Goal: Transaction & Acquisition: Purchase product/service

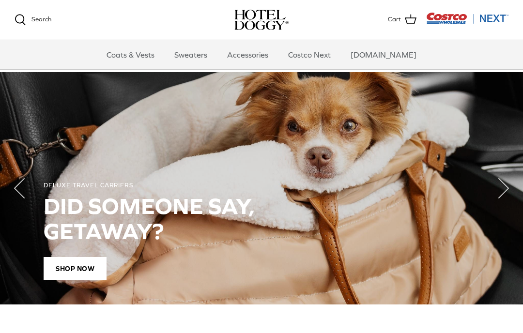
scroll to position [648, 0]
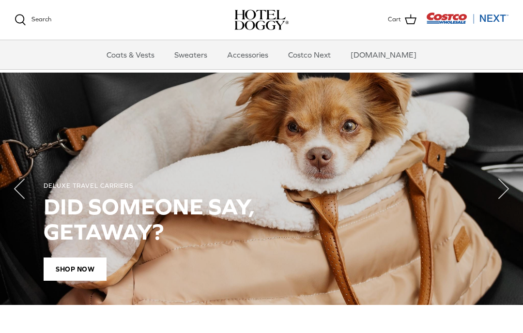
click at [91, 262] on span "Shop Now" at bounding box center [75, 269] width 63 height 23
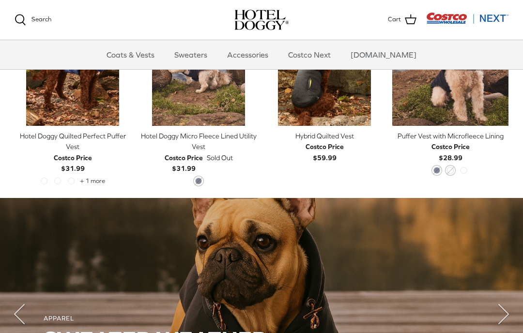
scroll to position [522, 0]
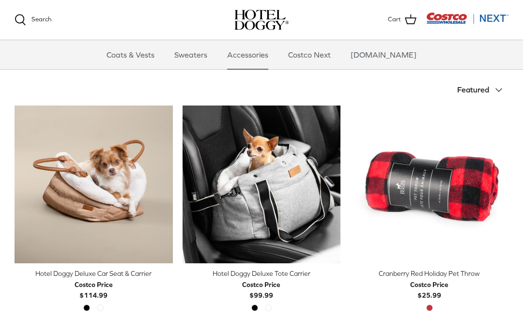
scroll to position [183, 0]
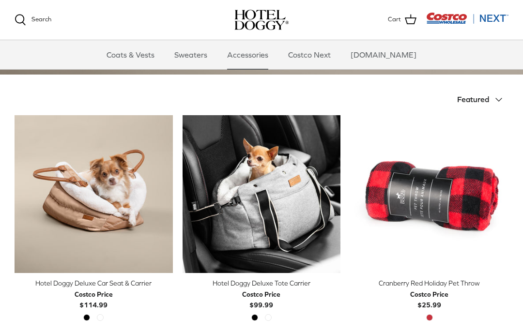
click at [107, 317] on div "Black Tan" at bounding box center [93, 320] width 27 height 13
click at [118, 187] on img "Hotel Doggy Deluxe Car Seat & Carrier" at bounding box center [94, 194] width 158 height 158
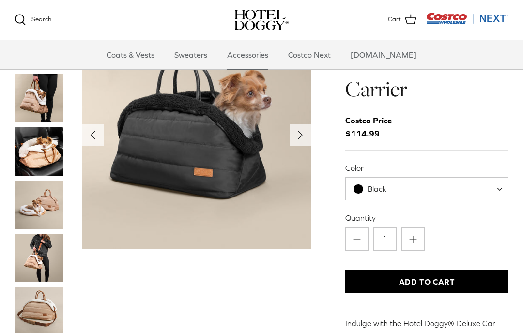
scroll to position [29, 0]
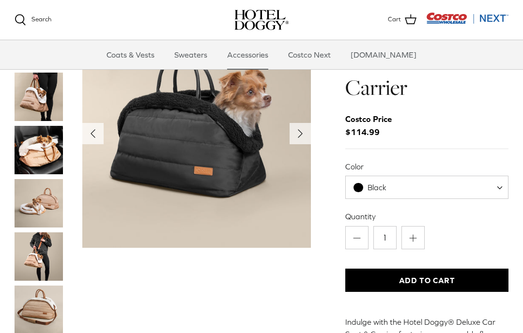
click at [47, 101] on img "Thumbnail Link" at bounding box center [39, 97] width 48 height 48
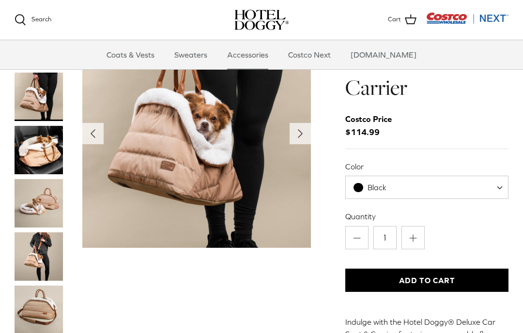
click at [41, 147] on img "Thumbnail Link" at bounding box center [39, 150] width 48 height 48
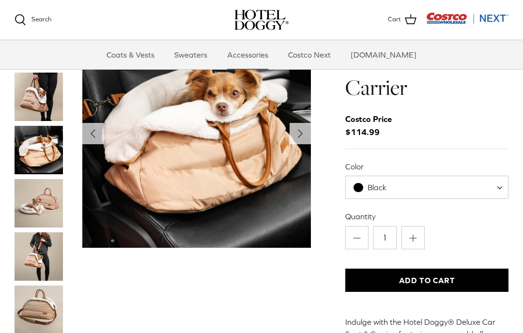
click at [45, 200] on img "Thumbnail Link" at bounding box center [39, 203] width 48 height 48
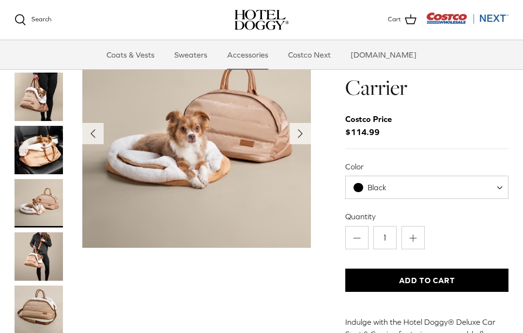
click at [46, 263] on img "Thumbnail Link" at bounding box center [39, 256] width 48 height 48
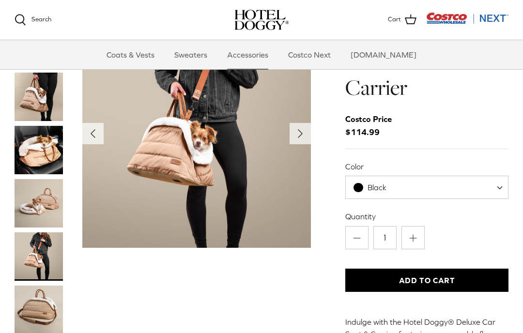
click at [51, 311] on img "Thumbnail Link" at bounding box center [39, 310] width 48 height 48
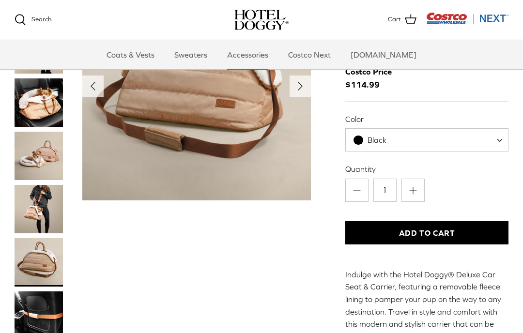
scroll to position [0, 0]
